Goal: Task Accomplishment & Management: Manage account settings

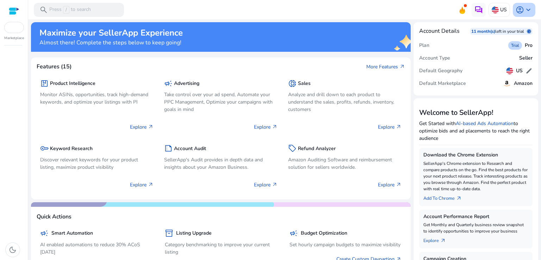
click at [524, 8] on span "keyboard_arrow_down" at bounding box center [528, 10] width 8 height 8
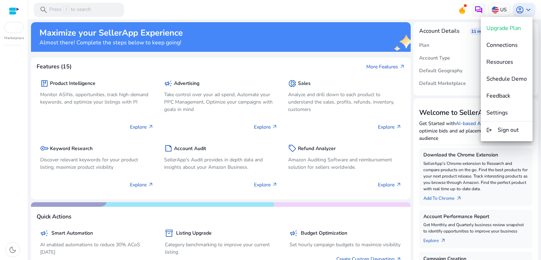
click at [429, 43] on div at bounding box center [270, 130] width 541 height 260
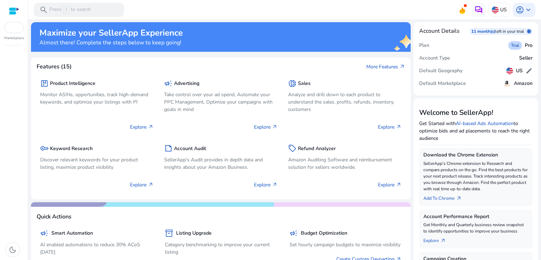
click at [17, 9] on div at bounding box center [14, 11] width 11 height 8
click at [524, 12] on span "keyboard_arrow_down" at bounding box center [528, 10] width 8 height 8
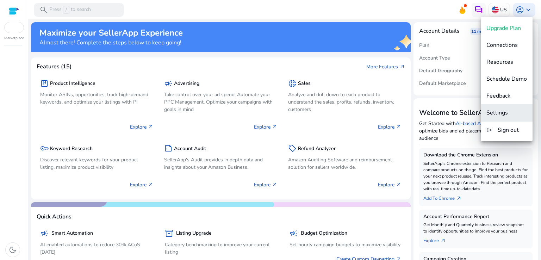
click at [502, 111] on span "Settings" at bounding box center [496, 113] width 21 height 8
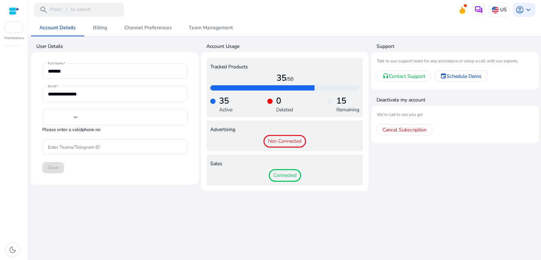
type input "***"
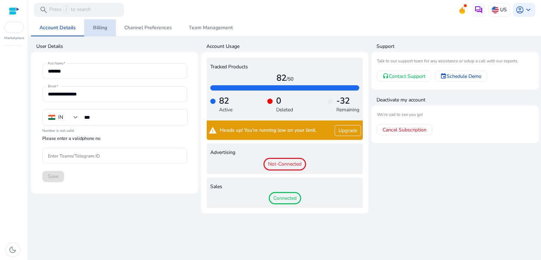
click at [104, 22] on span "Billing" at bounding box center [100, 27] width 14 height 17
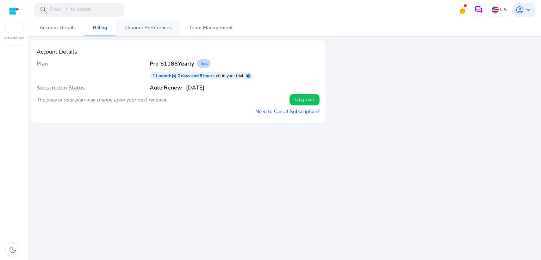
click at [144, 31] on span "Channel Preferences" at bounding box center [148, 27] width 48 height 17
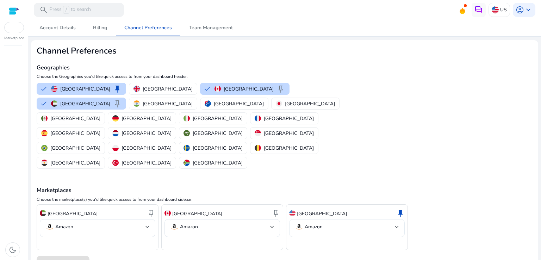
click at [317, 219] on div "Amazon" at bounding box center [347, 228] width 104 height 18
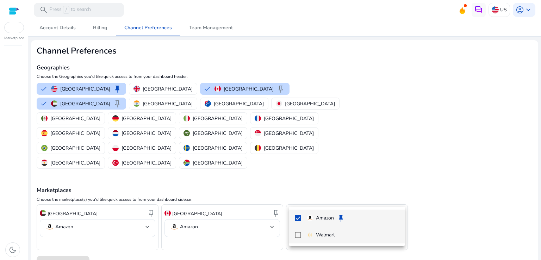
click at [297, 236] on mat-pseudo-checkbox at bounding box center [298, 235] width 6 height 6
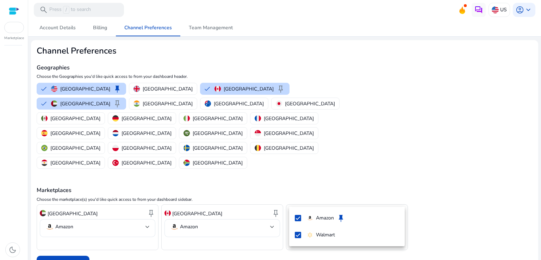
click at [56, 233] on div at bounding box center [270, 130] width 541 height 260
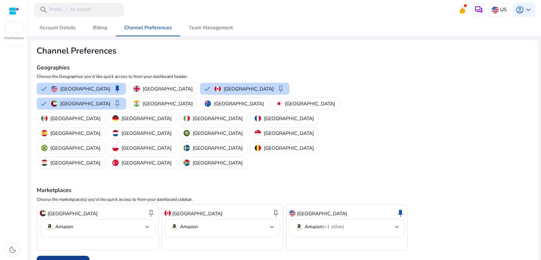
click at [64, 260] on span "Save Preferences" at bounding box center [63, 263] width 38 height 7
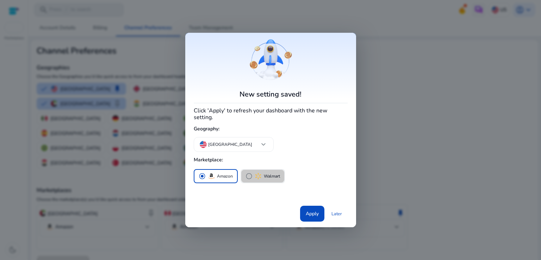
click at [246, 173] on span "radio_button_unchecked" at bounding box center [249, 176] width 7 height 7
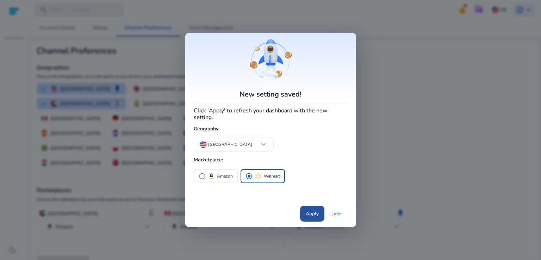
click at [313, 210] on span "Apply" at bounding box center [312, 213] width 13 height 7
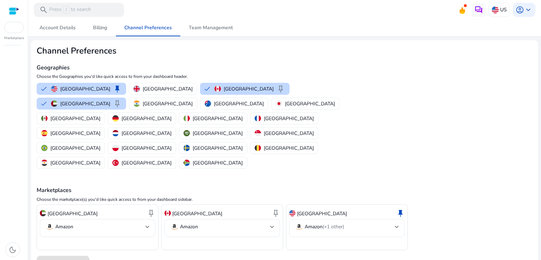
click at [360, 223] on mat-select "Amazon (+1 other)" at bounding box center [347, 228] width 104 height 11
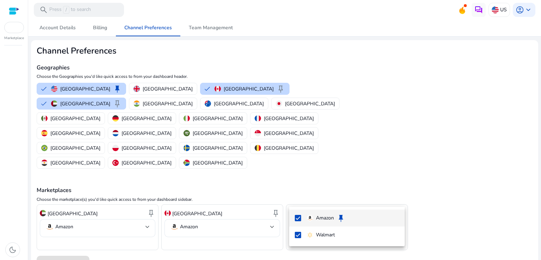
click at [399, 107] on div at bounding box center [270, 130] width 541 height 260
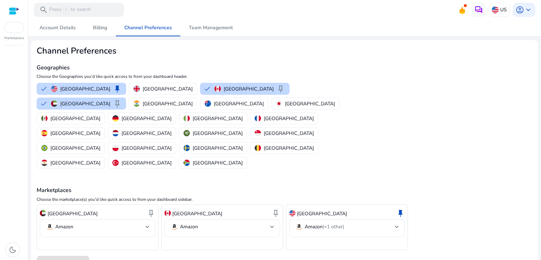
click at [9, 13] on div at bounding box center [14, 11] width 11 height 8
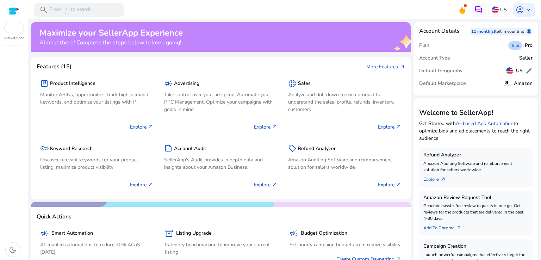
click at [267, 205] on mat-card "Quick Actions campaign Smart Automation AI enabled automations to reduce 30% AC…" at bounding box center [221, 241] width 380 height 79
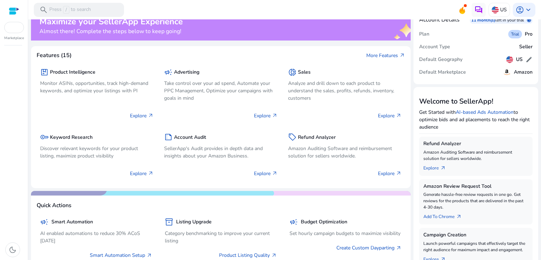
scroll to position [7, 0]
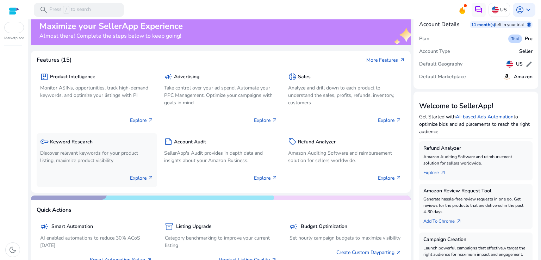
click at [72, 143] on h5 "Keyword Research" at bounding box center [71, 142] width 43 height 6
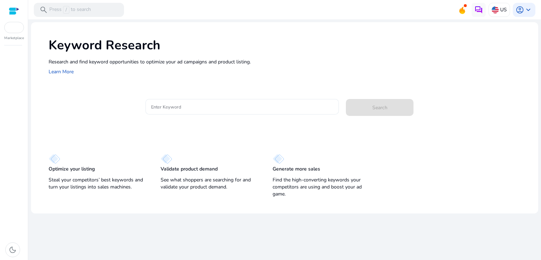
drag, startPoint x: 201, startPoint y: 114, endPoint x: 201, endPoint y: 108, distance: 6.3
click at [201, 108] on div at bounding box center [242, 106] width 182 height 15
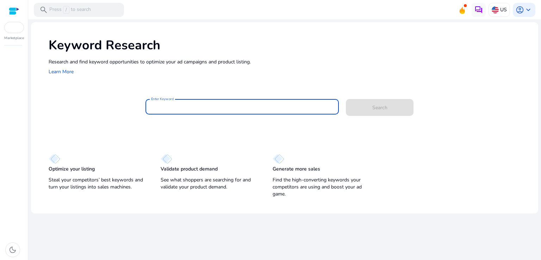
click at [201, 108] on input "Enter Keyword" at bounding box center [242, 107] width 182 height 8
paste input "**********"
type input "**********"
click at [346, 99] on button "Search" at bounding box center [380, 107] width 68 height 17
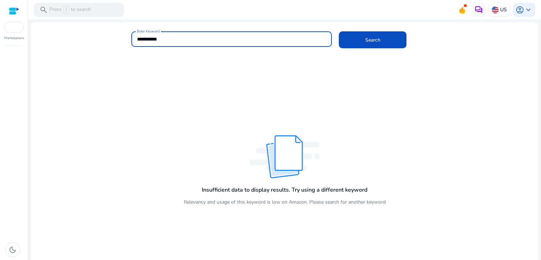
click at [221, 38] on input "**********" at bounding box center [232, 39] width 190 height 8
click at [339, 31] on button "Search" at bounding box center [373, 39] width 68 height 17
click at [158, 37] on input "**********" at bounding box center [232, 39] width 190 height 8
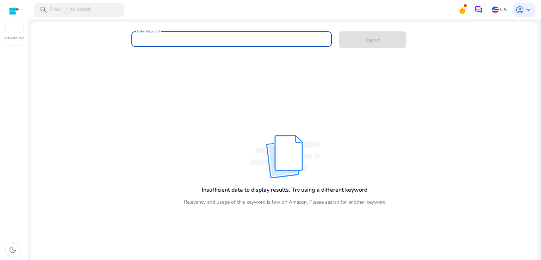
click at [158, 37] on input "Enter Keyword" at bounding box center [232, 39] width 190 height 8
click at [529, 59] on mat-card "Enter Keyword Search" at bounding box center [284, 43] width 507 height 34
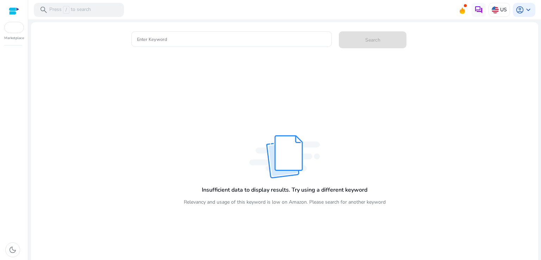
click at [13, 9] on div at bounding box center [14, 11] width 11 height 8
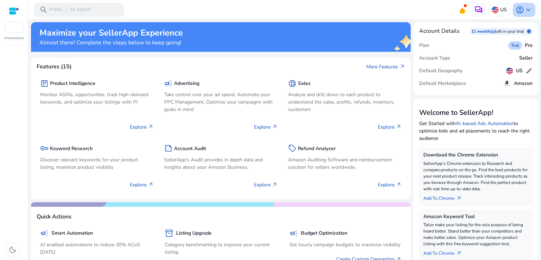
click at [517, 9] on span "account_circle" at bounding box center [520, 10] width 8 height 8
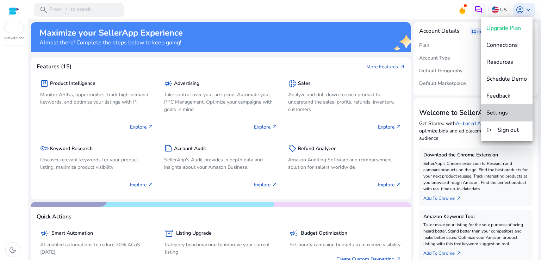
click at [497, 112] on span "Settings" at bounding box center [496, 113] width 21 height 8
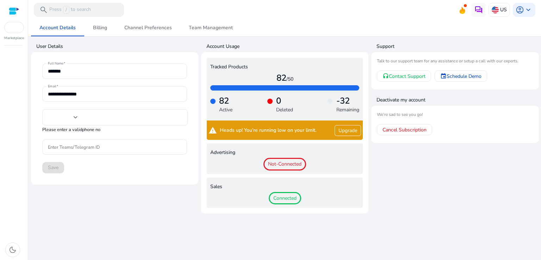
type input "***"
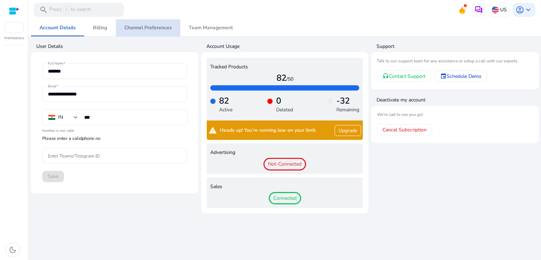
click at [158, 25] on span "Channel Preferences" at bounding box center [148, 27] width 48 height 5
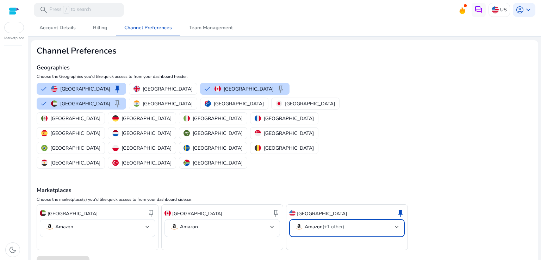
click at [309, 224] on p "Amazon (+1 other)" at bounding box center [324, 227] width 39 height 6
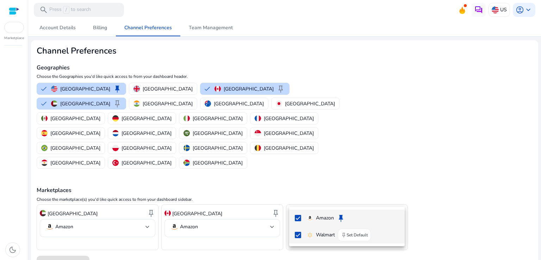
click at [297, 236] on mat-pseudo-checkbox at bounding box center [298, 235] width 6 height 6
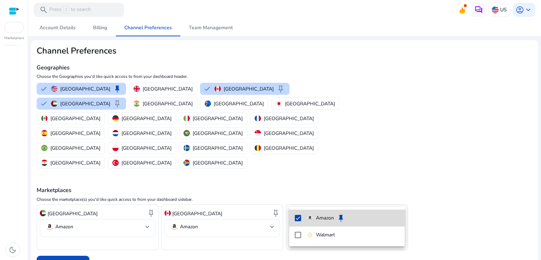
click at [298, 221] on mat-option "Amazon keep" at bounding box center [347, 218] width 116 height 17
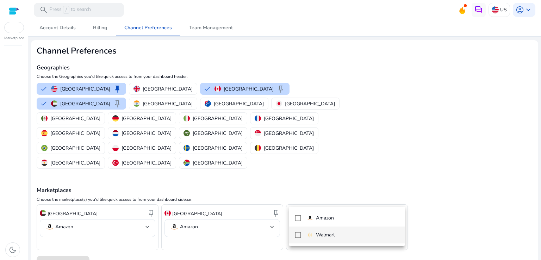
click at [297, 231] on mat-option "Walmart" at bounding box center [347, 234] width 116 height 17
click at [62, 236] on div at bounding box center [270, 130] width 541 height 260
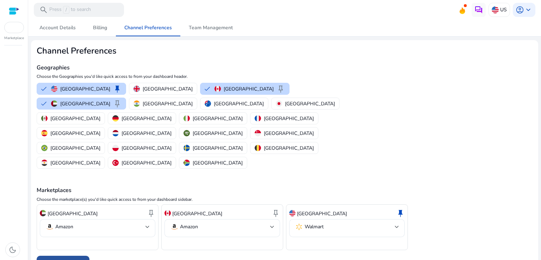
click at [70, 260] on span "Save Preferences" at bounding box center [63, 263] width 38 height 7
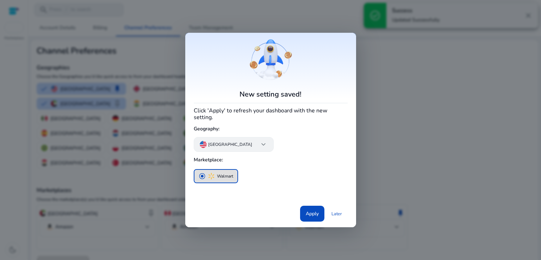
click at [229, 141] on p "[GEOGRAPHIC_DATA]" at bounding box center [230, 144] width 44 height 6
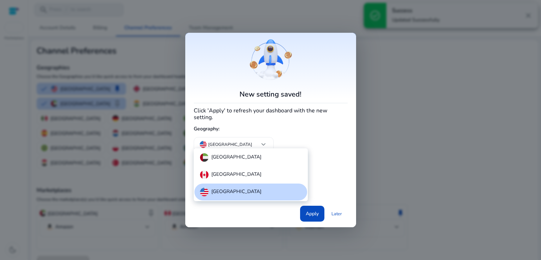
click at [290, 144] on div at bounding box center [270, 130] width 541 height 260
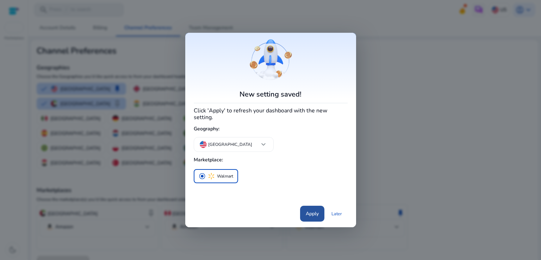
click at [310, 215] on span at bounding box center [312, 213] width 24 height 17
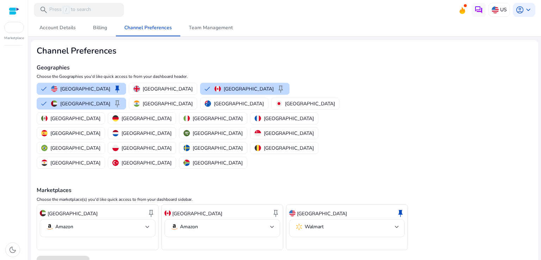
click at [13, 27] on div at bounding box center [14, 27] width 20 height 11
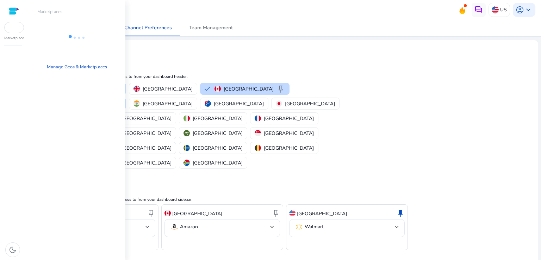
click at [15, 31] on div at bounding box center [14, 27] width 20 height 11
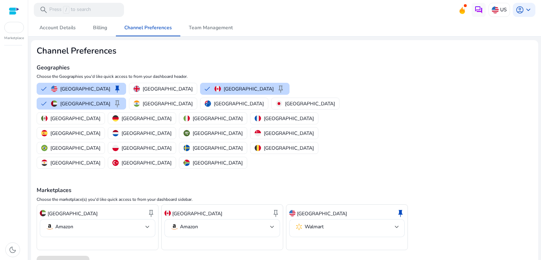
click at [11, 7] on div at bounding box center [14, 11] width 11 height 8
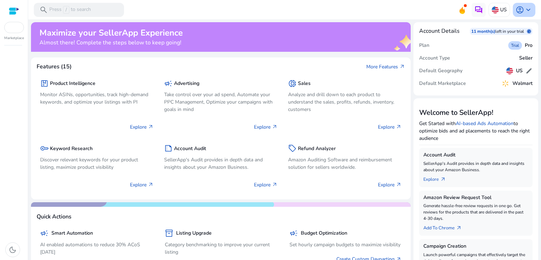
click at [517, 13] on span "account_circle" at bounding box center [520, 10] width 8 height 8
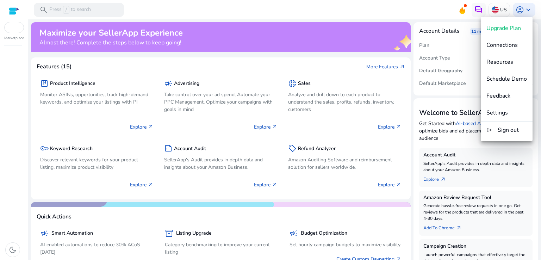
click at [73, 157] on div at bounding box center [270, 130] width 541 height 260
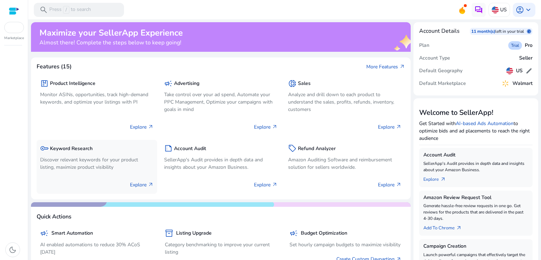
click at [79, 152] on div "key Keyword Research" at bounding box center [96, 148] width 113 height 10
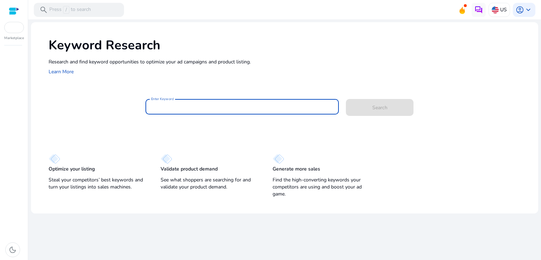
click at [184, 110] on input "Enter Keyword" at bounding box center [242, 107] width 182 height 8
paste input "**********"
click at [346, 99] on button "Search" at bounding box center [380, 107] width 68 height 17
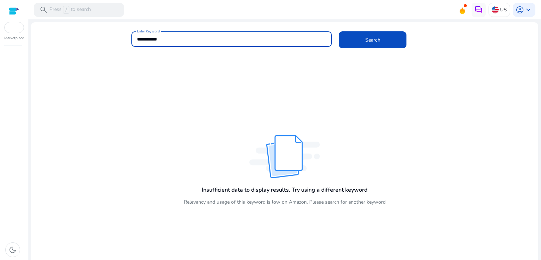
click at [150, 36] on input "**********" at bounding box center [232, 39] width 190 height 8
type input "*"
click at [339, 31] on button "Search" at bounding box center [373, 39] width 68 height 17
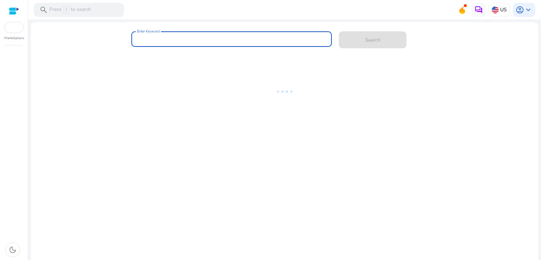
paste input "**********"
type input "**********"
click at [339, 31] on button "Search" at bounding box center [373, 39] width 68 height 17
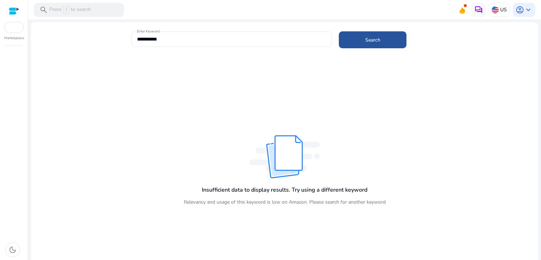
click at [354, 42] on span at bounding box center [373, 39] width 68 height 17
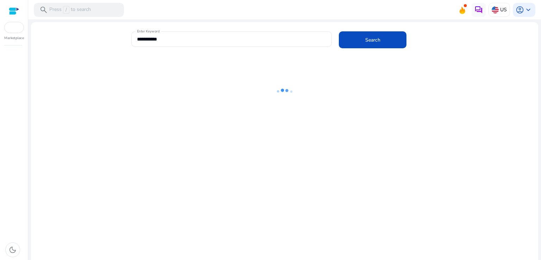
click at [12, 9] on div at bounding box center [14, 11] width 11 height 8
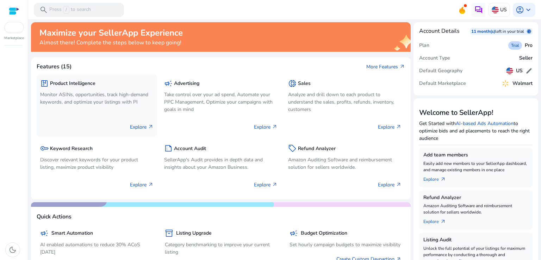
click at [68, 93] on p "Monitor ASINs, opportunities, track high-demand keywords, and optimize your lis…" at bounding box center [96, 98] width 113 height 15
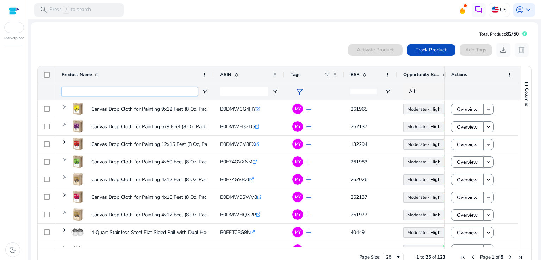
click at [133, 91] on input "Product Name Filter Input" at bounding box center [130, 91] width 136 height 8
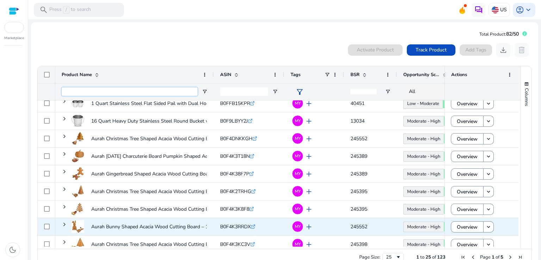
scroll to position [285, 0]
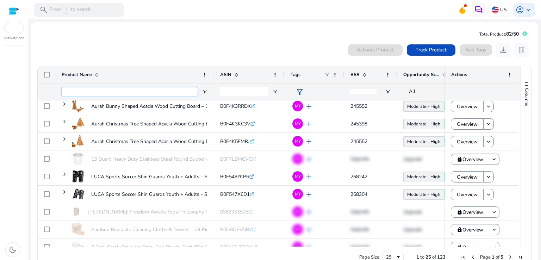
click at [114, 90] on input "Product Name Filter Input" at bounding box center [130, 91] width 136 height 8
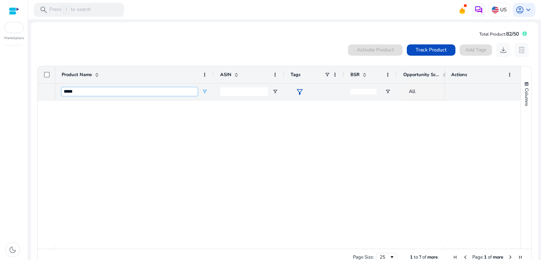
scroll to position [0, 0]
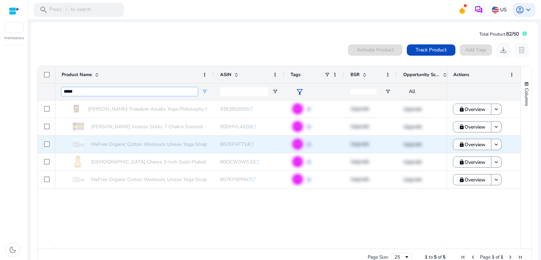
type input "****"
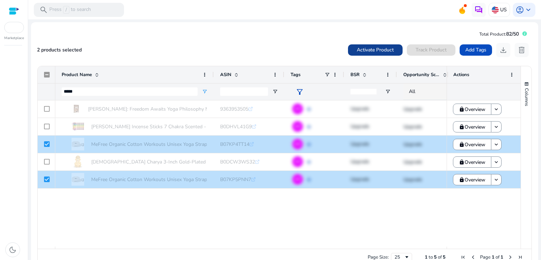
click at [369, 44] on span at bounding box center [375, 50] width 55 height 17
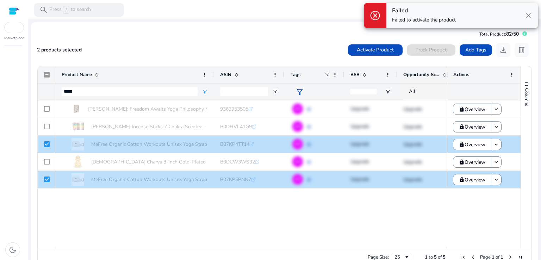
click at [134, 210] on div "Raj Yog: Freedom Awaits Yoga Philosophy Mental Health Mindfulness... 9363953505…" at bounding box center [250, 173] width 391 height 146
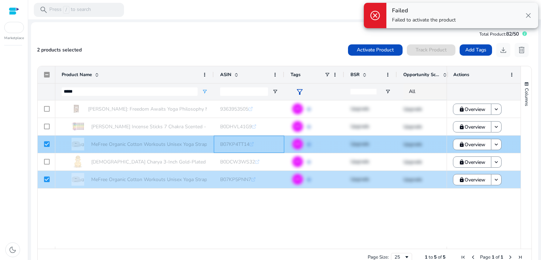
click at [230, 147] on span "B07KP4TT14" at bounding box center [234, 144] width 29 height 7
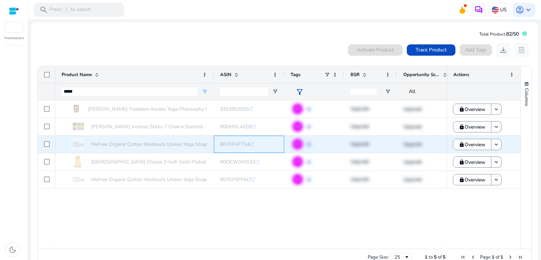
click at [236, 143] on span "B07KP4TT14" at bounding box center [234, 144] width 29 height 7
copy span "B07KP4TT14"
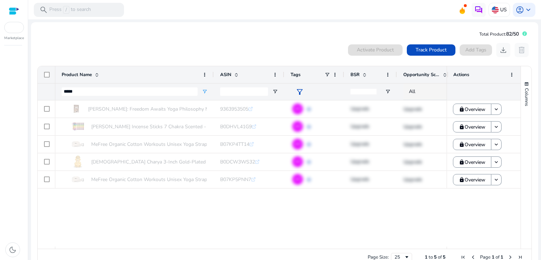
click at [12, 9] on div at bounding box center [14, 11] width 11 height 8
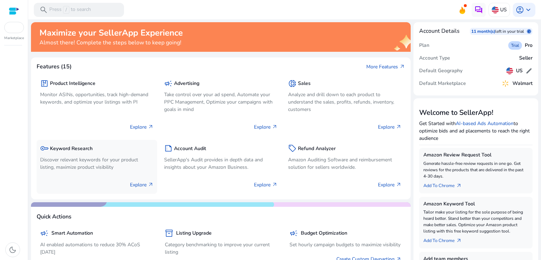
drag, startPoint x: 251, startPoint y: 125, endPoint x: 52, endPoint y: 161, distance: 201.9
click at [52, 161] on div "package Product Intelligence Monitor ASINs, opportunities, track high-demand ke…" at bounding box center [221, 131] width 368 height 123
click at [52, 161] on p "Discover relevant keywords for your product listing, maximize product visibility" at bounding box center [96, 163] width 113 height 15
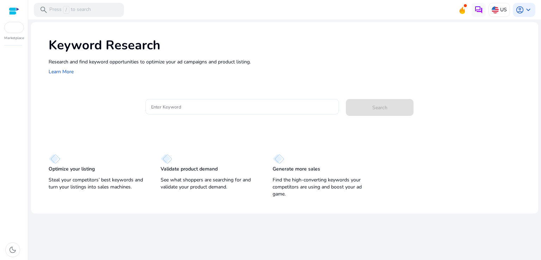
click at [187, 100] on div at bounding box center [242, 106] width 182 height 15
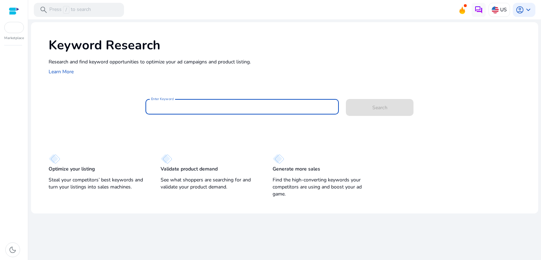
click at [180, 108] on input "Enter Keyword" at bounding box center [242, 107] width 182 height 8
paste input "**********"
type input "**********"
click button "Search" at bounding box center [380, 107] width 68 height 17
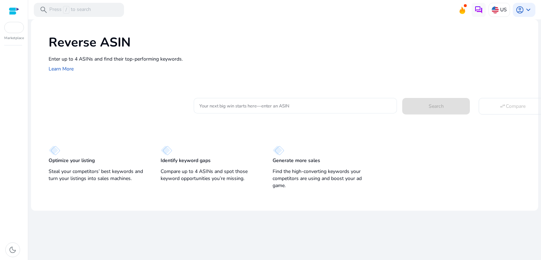
drag, startPoint x: 258, startPoint y: 96, endPoint x: 254, endPoint y: 107, distance: 11.4
click at [254, 107] on div "Your next big win starts here—enter an ASIN Search swap_horiz Compare" at bounding box center [363, 104] width 339 height 17
click at [254, 107] on input "Your next big win starts here—enter an ASIN" at bounding box center [295, 106] width 192 height 8
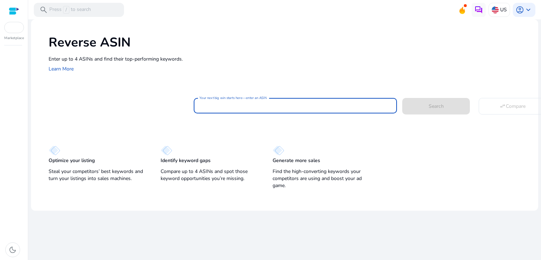
paste input "**********"
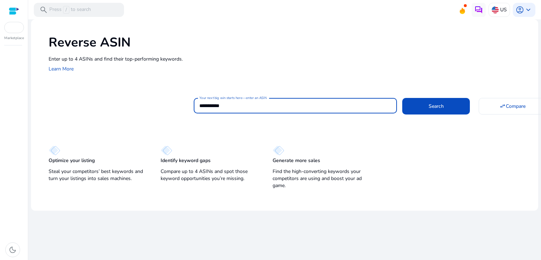
click at [402, 98] on button "Search" at bounding box center [436, 106] width 68 height 16
type input "**********"
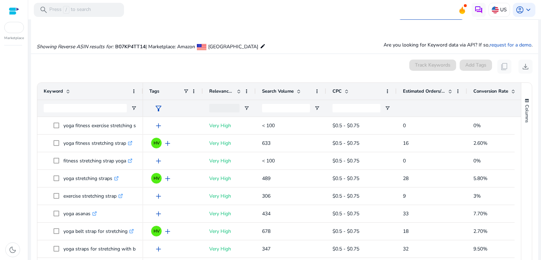
scroll to position [23, 0]
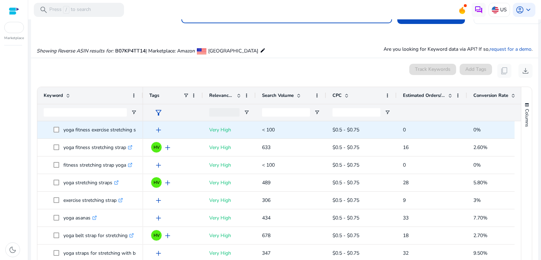
click at [409, 128] on span "0" at bounding box center [432, 130] width 58 height 14
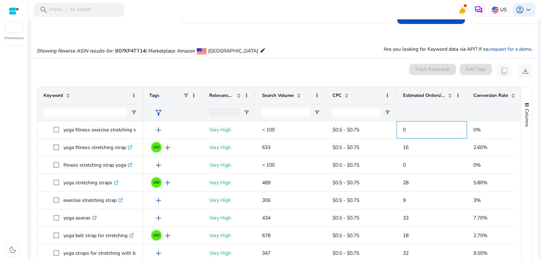
scroll to position [0, 0]
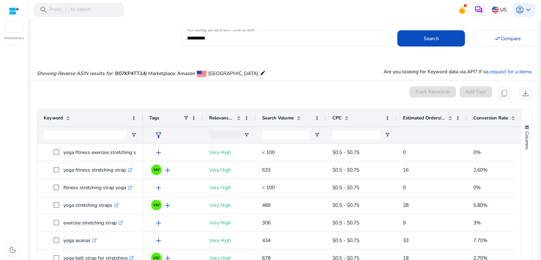
click at [18, 27] on div at bounding box center [14, 27] width 20 height 11
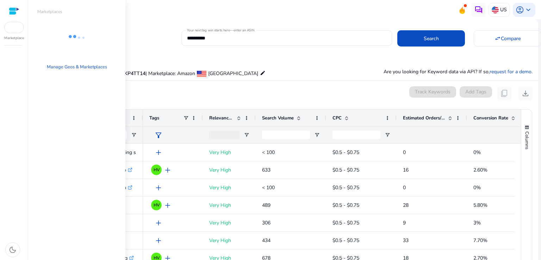
click at [10, 11] on div at bounding box center [14, 11] width 11 height 8
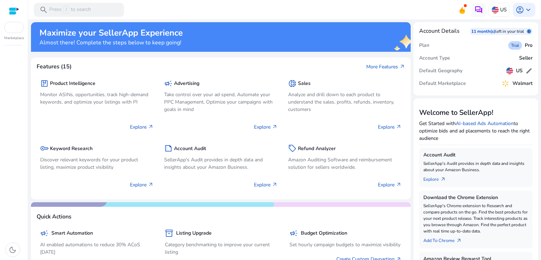
click at [11, 11] on div at bounding box center [14, 11] width 11 height 8
click at [9, 33] on div at bounding box center [14, 27] width 20 height 11
click at [100, 96] on p "Monitor ASINs, opportunities, track high-demand keywords, and optimize your lis…" at bounding box center [96, 98] width 113 height 15
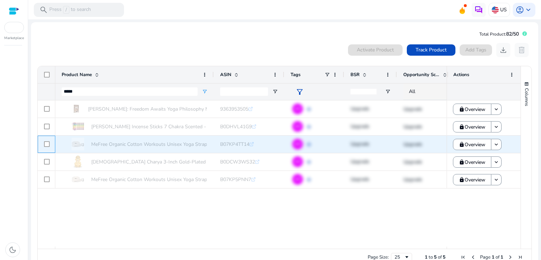
click at [50, 145] on div at bounding box center [47, 144] width 18 height 17
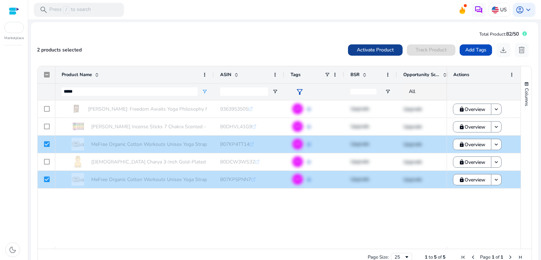
click at [375, 46] on span "Activate Product" at bounding box center [375, 49] width 37 height 7
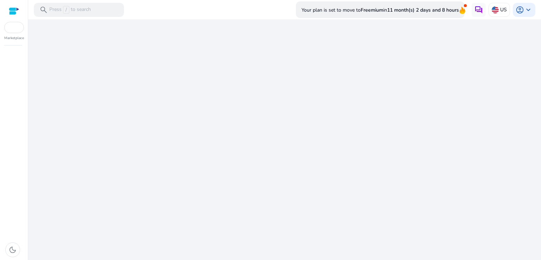
click at [128, 56] on div "We are getting things ready for you..." at bounding box center [284, 139] width 507 height 241
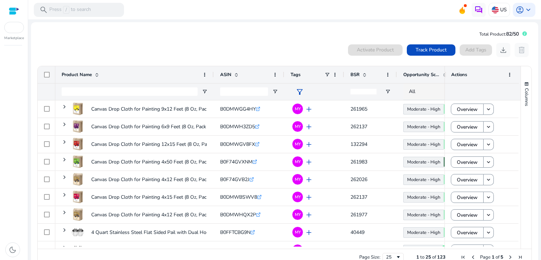
scroll to position [15, 0]
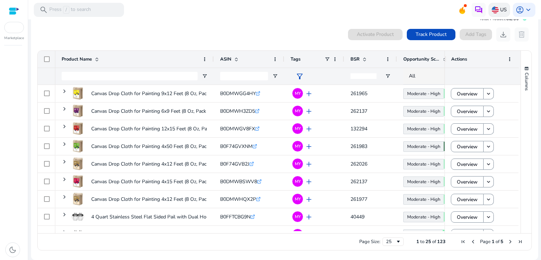
click at [500, 12] on p "US" at bounding box center [503, 10] width 7 height 12
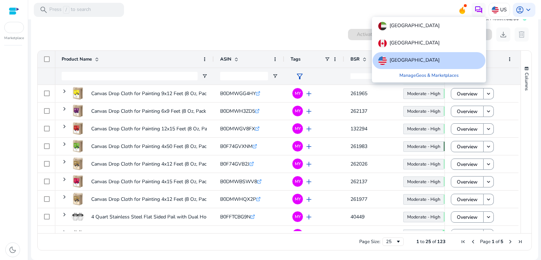
click at [515, 10] on div at bounding box center [270, 130] width 541 height 260
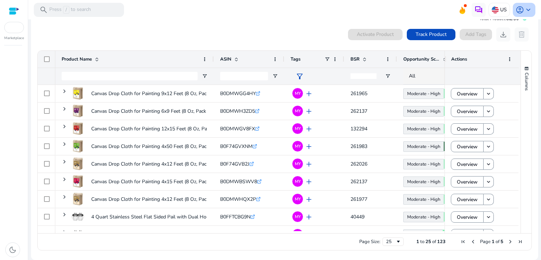
click at [519, 12] on span "account_circle" at bounding box center [520, 10] width 8 height 8
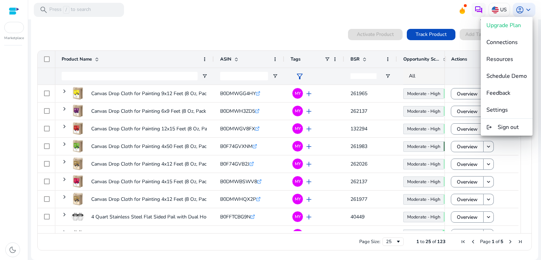
click at [381, 13] on div at bounding box center [270, 130] width 541 height 260
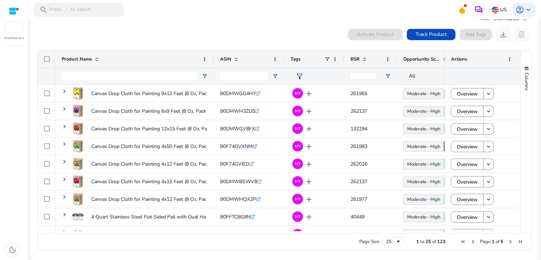
scroll to position [0, 0]
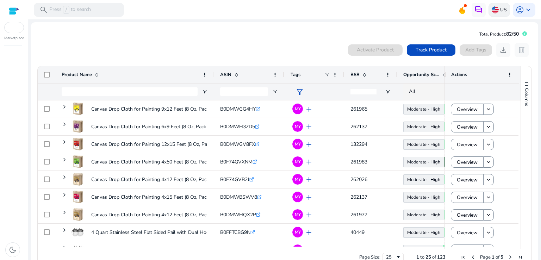
click at [493, 8] on img at bounding box center [495, 9] width 7 height 7
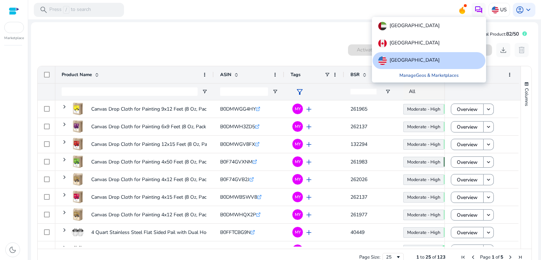
click at [436, 75] on link "Manage Geos & Marketplaces" at bounding box center [429, 75] width 70 height 13
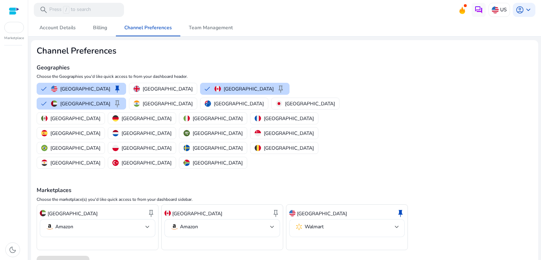
click at [324, 224] on p "Walmart" at bounding box center [314, 227] width 19 height 6
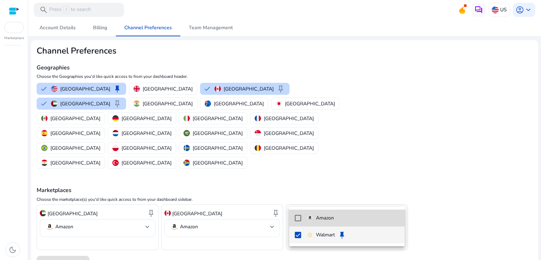
click at [292, 216] on mat-option "Amazon" at bounding box center [347, 218] width 116 height 17
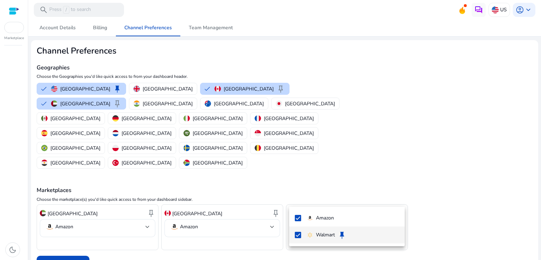
click at [299, 235] on mat-pseudo-checkbox at bounding box center [298, 235] width 6 height 6
click at [62, 230] on div at bounding box center [270, 130] width 541 height 260
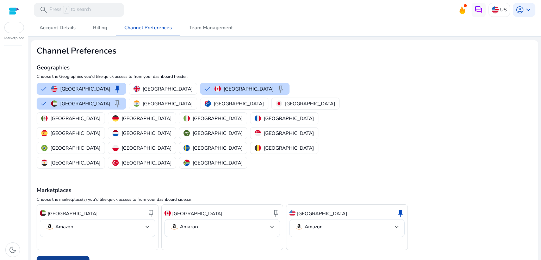
click at [63, 260] on span "Save Preferences" at bounding box center [63, 263] width 38 height 7
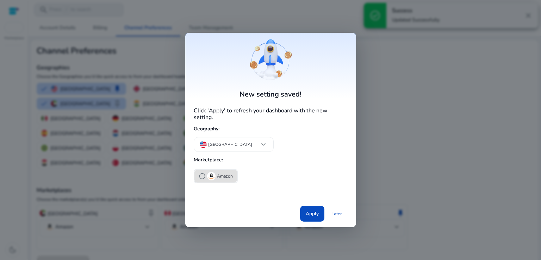
click at [203, 173] on span "radio_button_unchecked" at bounding box center [202, 176] width 7 height 7
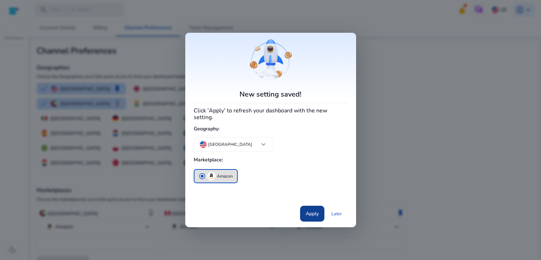
click at [318, 215] on span at bounding box center [312, 213] width 24 height 17
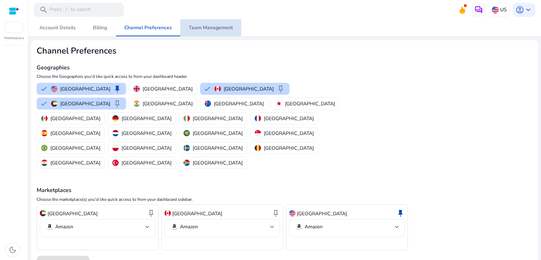
click at [210, 33] on span "Team Management" at bounding box center [211, 27] width 44 height 17
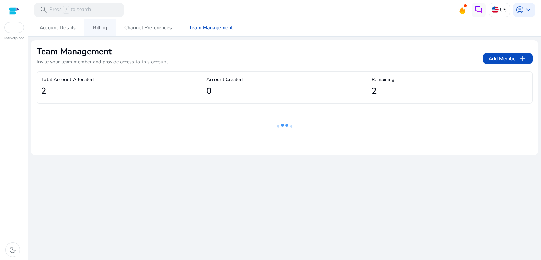
click at [97, 27] on span "Billing" at bounding box center [100, 27] width 14 height 5
